Goal: Use online tool/utility: Utilize a website feature to perform a specific function

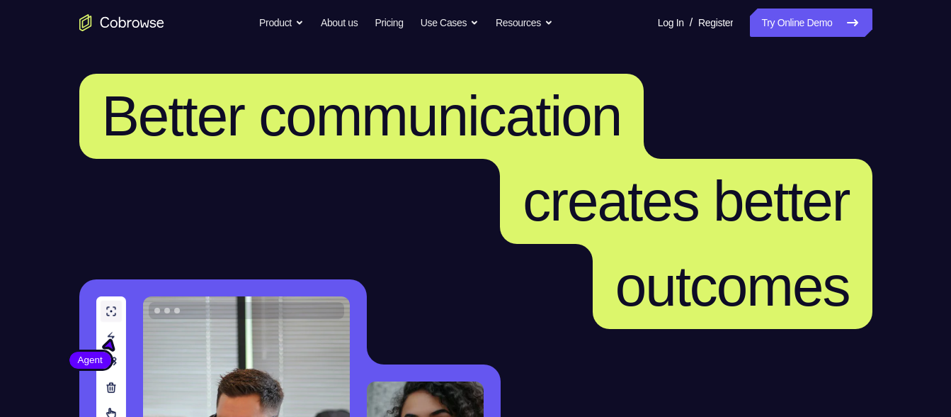
click at [778, 15] on link "Try Online Demo" at bounding box center [811, 23] width 122 height 28
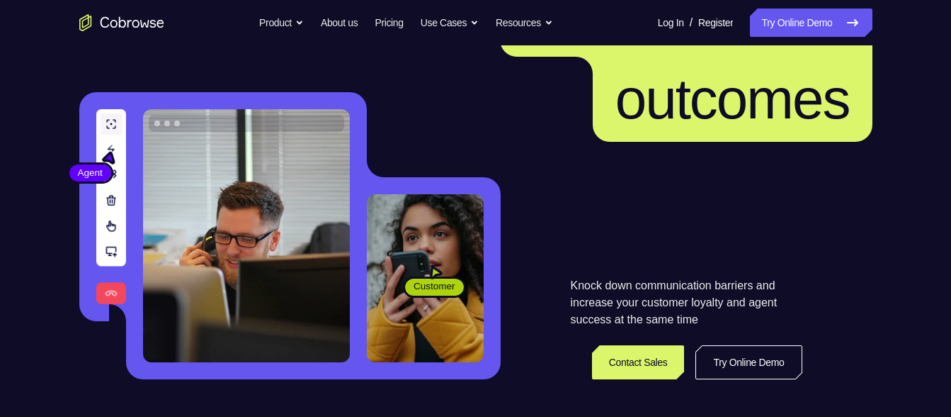
scroll to position [158, 0]
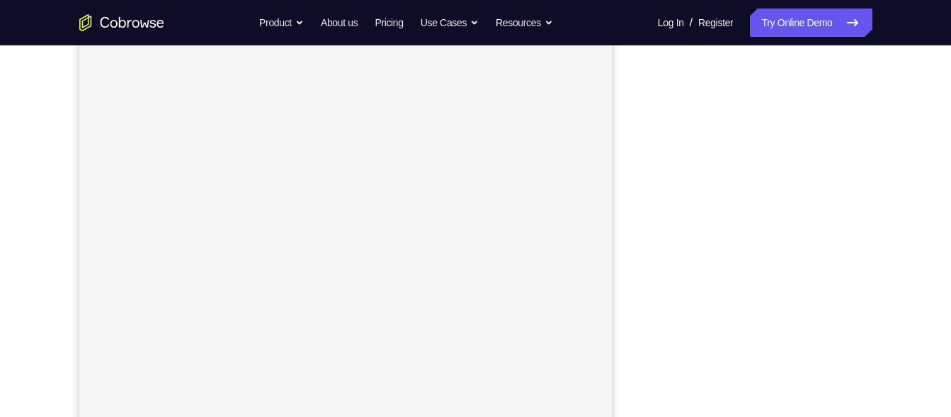
scroll to position [223, 0]
click at [910, 198] on div "Your Support Agent Your Customer Web iOS Android Next Steps We’d be happy to gi…" at bounding box center [476, 289] width 907 height 934
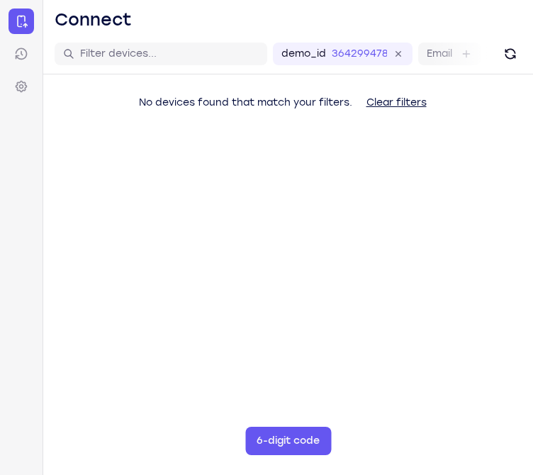
click at [410, 102] on button "Clear filters" at bounding box center [396, 103] width 83 height 28
